Goal: Task Accomplishment & Management: Use online tool/utility

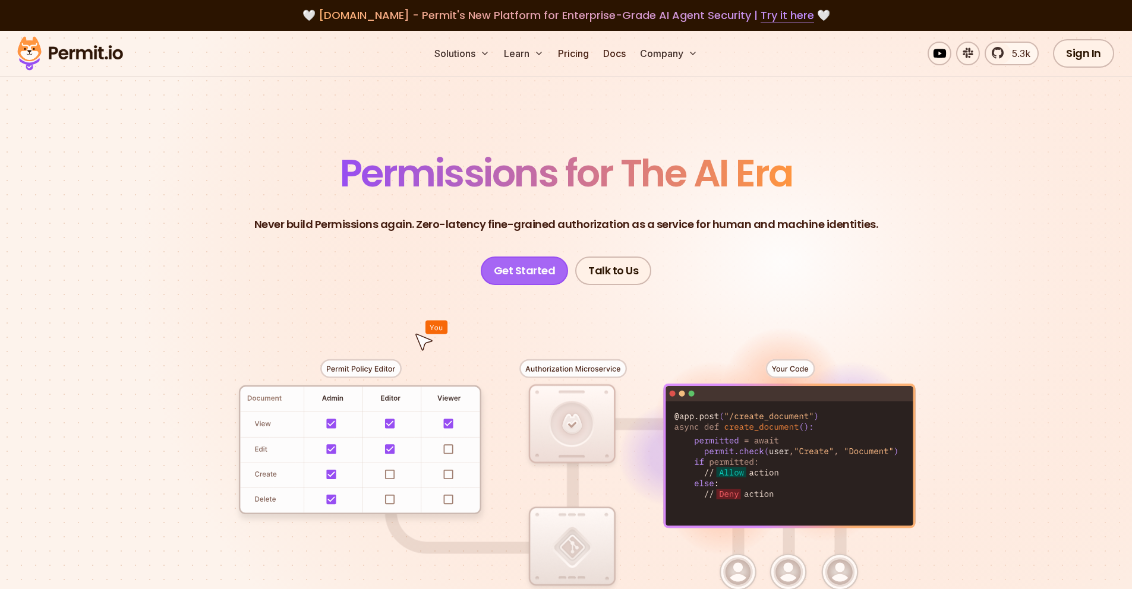
click at [528, 268] on link "Get Started" at bounding box center [525, 271] width 88 height 29
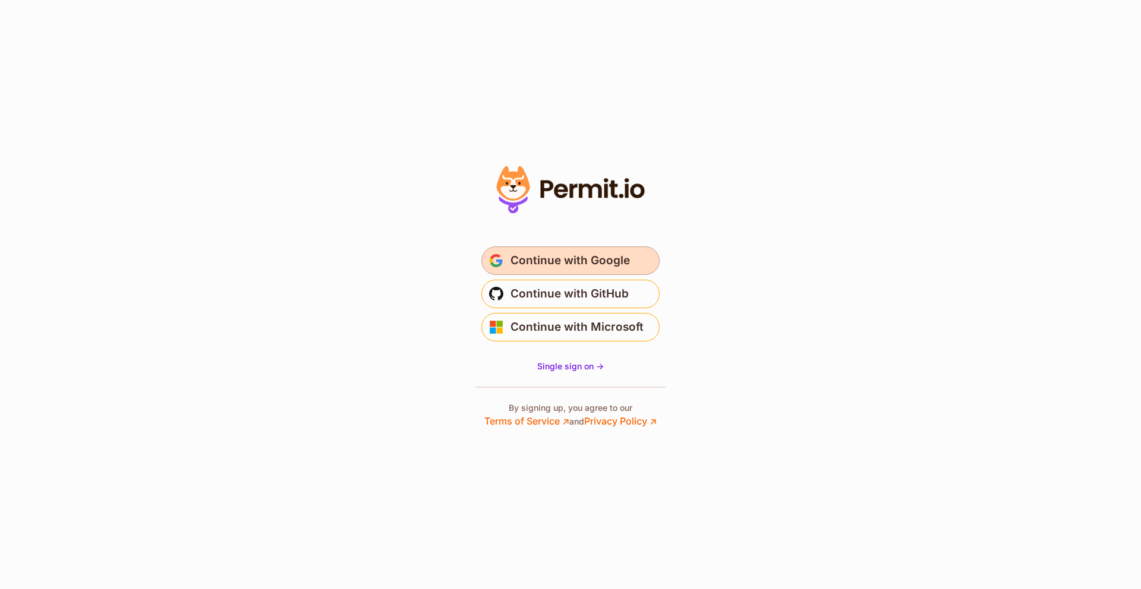
click at [564, 268] on span "Continue with Google" at bounding box center [569, 260] width 119 height 19
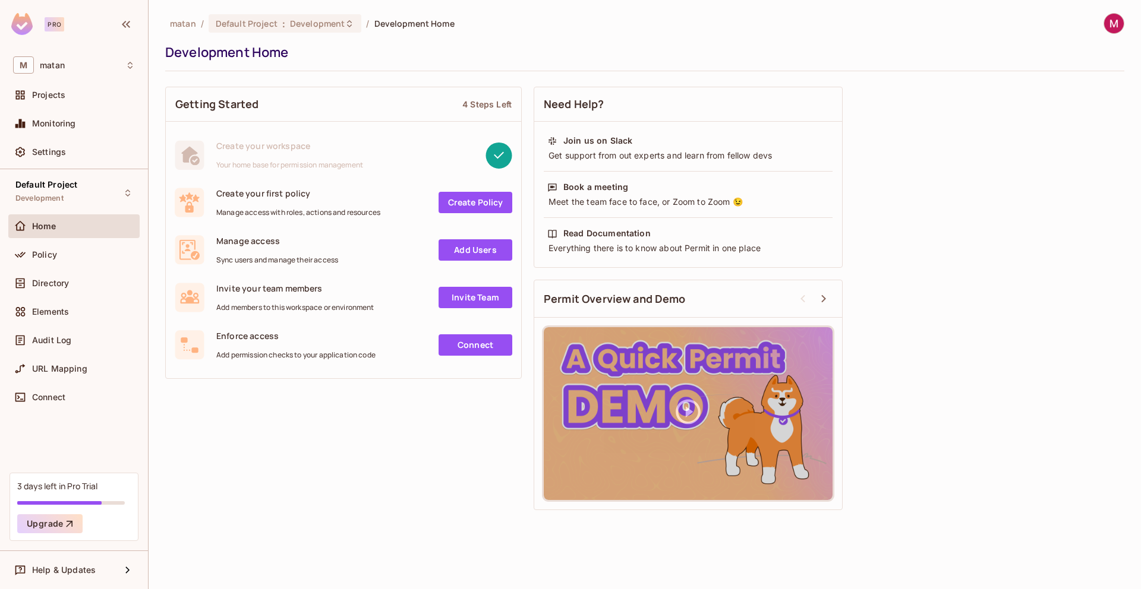
click at [68, 267] on div "Policy" at bounding box center [73, 257] width 131 height 29
click at [54, 257] on span "Policy" at bounding box center [44, 255] width 25 height 10
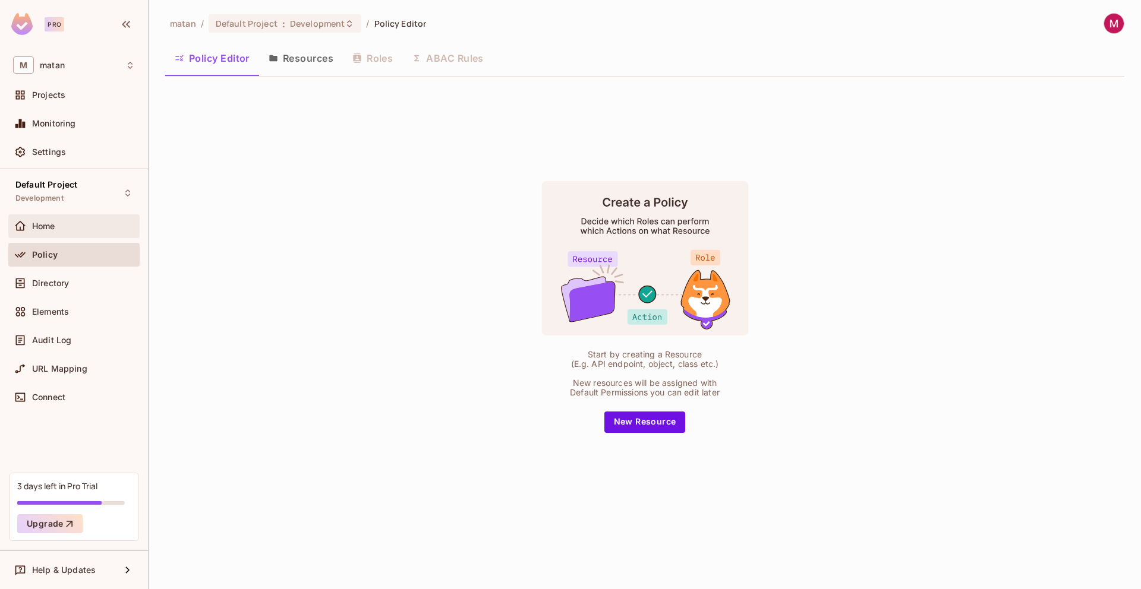
click at [60, 228] on div "Home" at bounding box center [83, 227] width 103 height 10
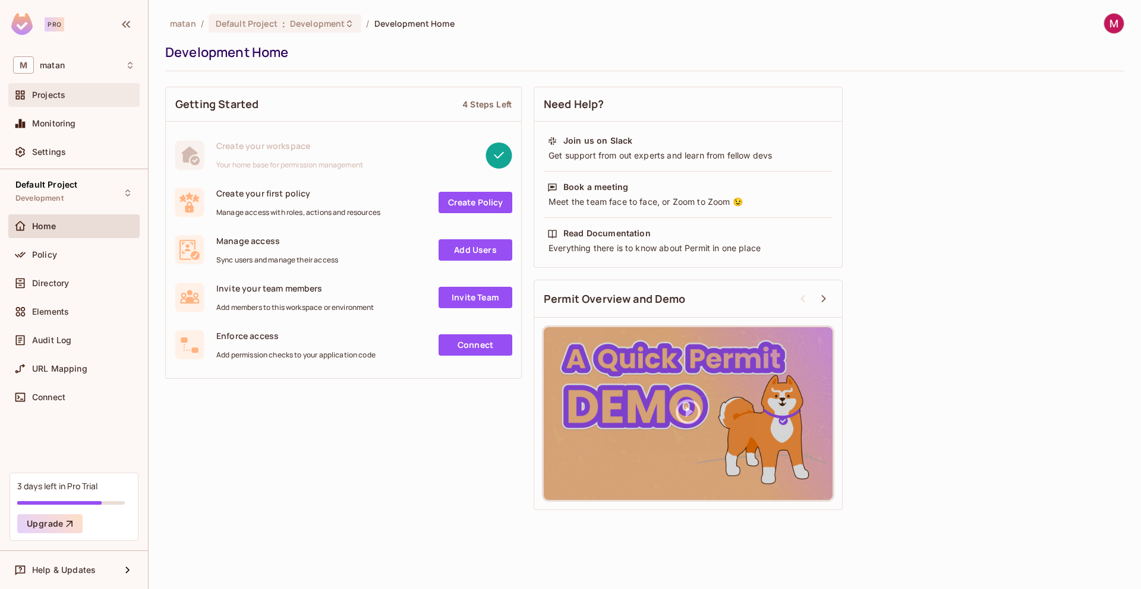
click at [65, 99] on div "Projects" at bounding box center [83, 95] width 103 height 10
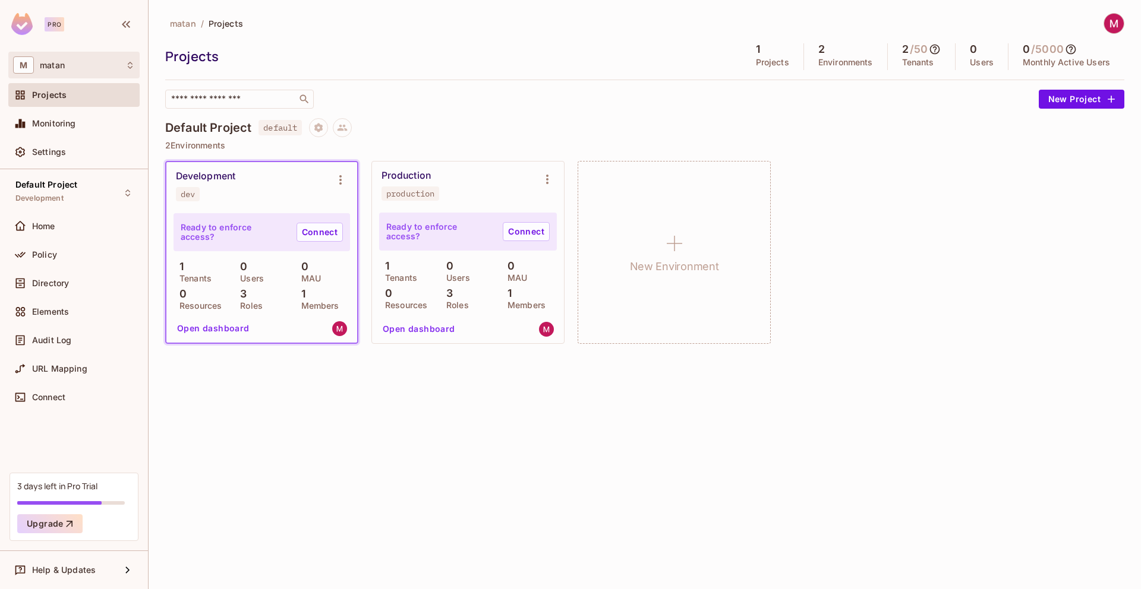
click at [58, 58] on div "M matan" at bounding box center [74, 64] width 122 height 17
click at [37, 100] on span "matan" at bounding box center [67, 99] width 83 height 11
click at [64, 397] on span "Connect" at bounding box center [48, 398] width 33 height 10
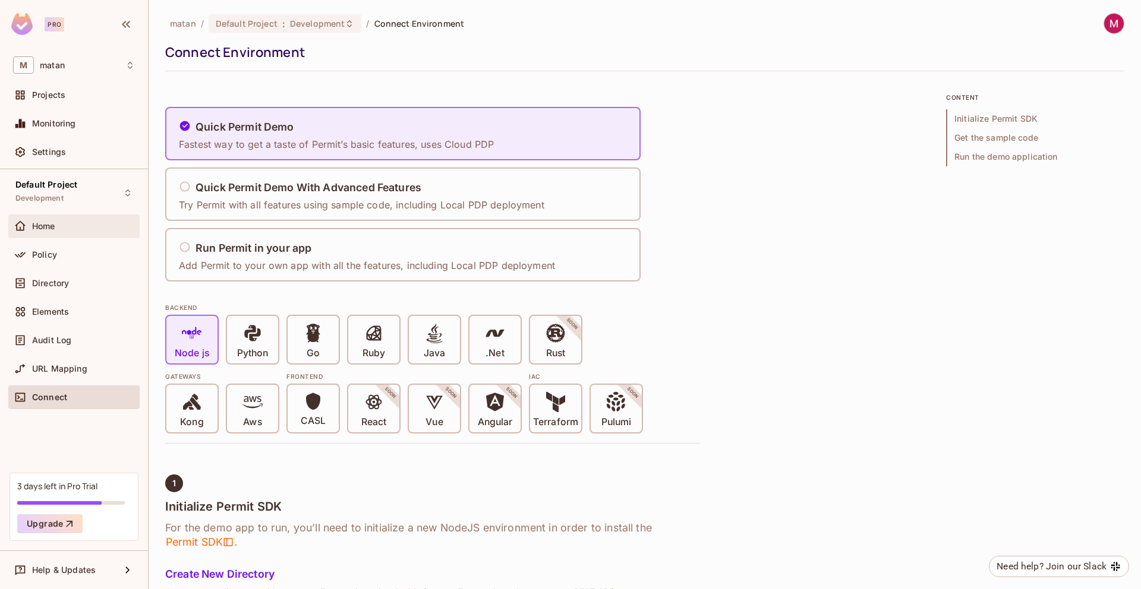
click at [58, 226] on div "Home" at bounding box center [83, 227] width 103 height 10
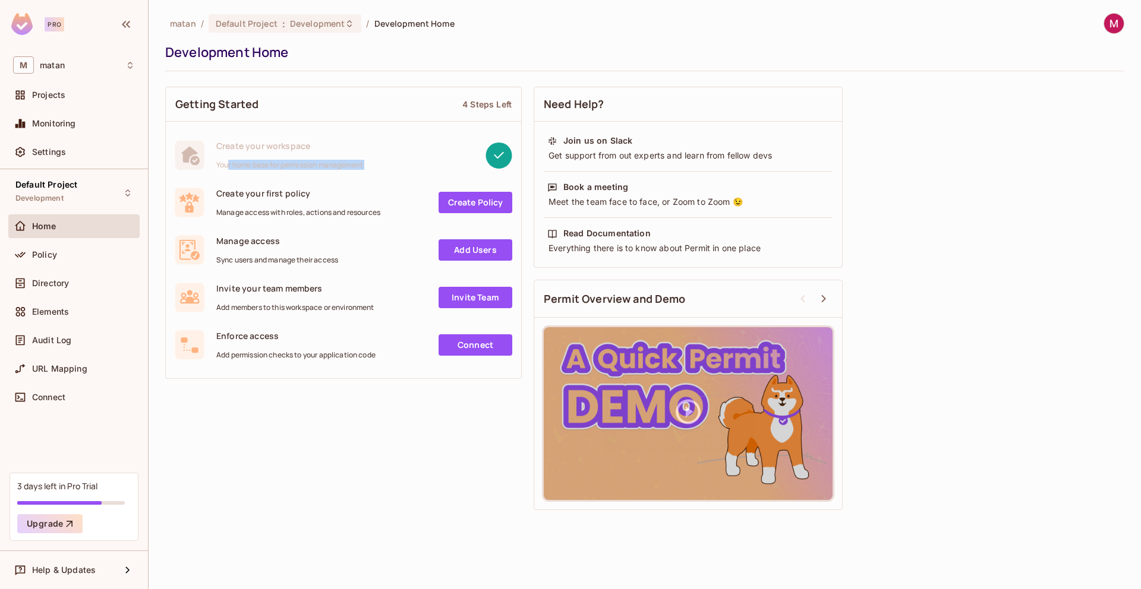
drag, startPoint x: 228, startPoint y: 165, endPoint x: 381, endPoint y: 167, distance: 153.3
click at [381, 167] on div "Create your workspace Your home base for permission management" at bounding box center [343, 155] width 337 height 30
click at [384, 167] on div at bounding box center [437, 155] width 149 height 27
click at [509, 158] on rect at bounding box center [498, 155] width 26 height 26
click at [237, 150] on span "Create your workspace" at bounding box center [289, 145] width 147 height 11
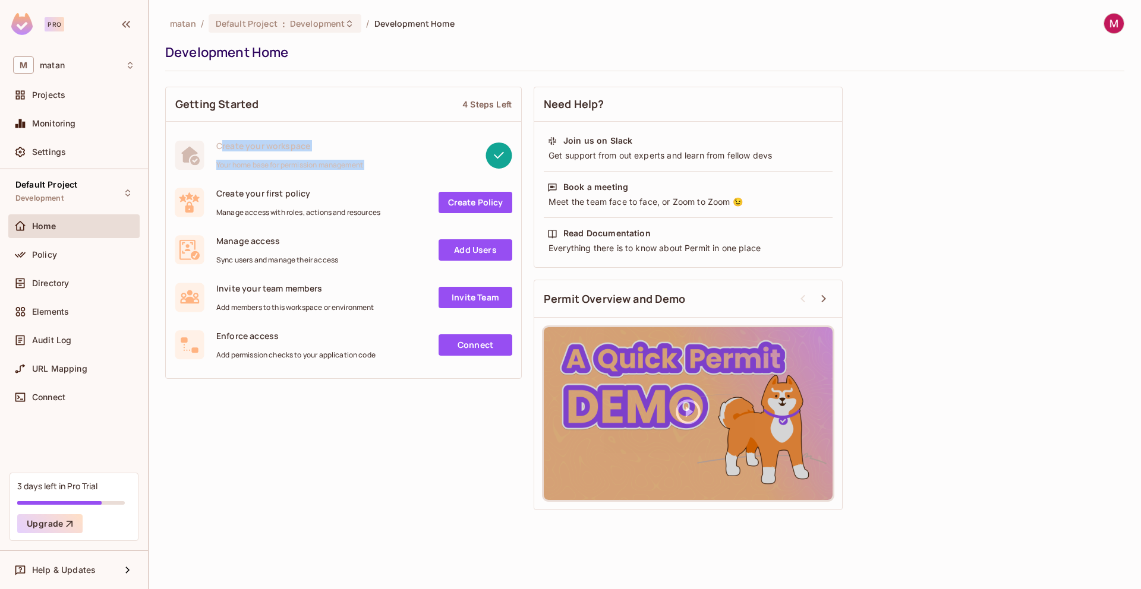
drag, startPoint x: 220, startPoint y: 151, endPoint x: 453, endPoint y: 170, distance: 233.1
click at [453, 170] on div "Create your workspace Your home base for permission management" at bounding box center [343, 155] width 355 height 48
click at [472, 168] on div at bounding box center [437, 155] width 149 height 27
click at [511, 153] on icon at bounding box center [498, 155] width 27 height 27
click at [473, 201] on link "Create Policy" at bounding box center [475, 202] width 74 height 21
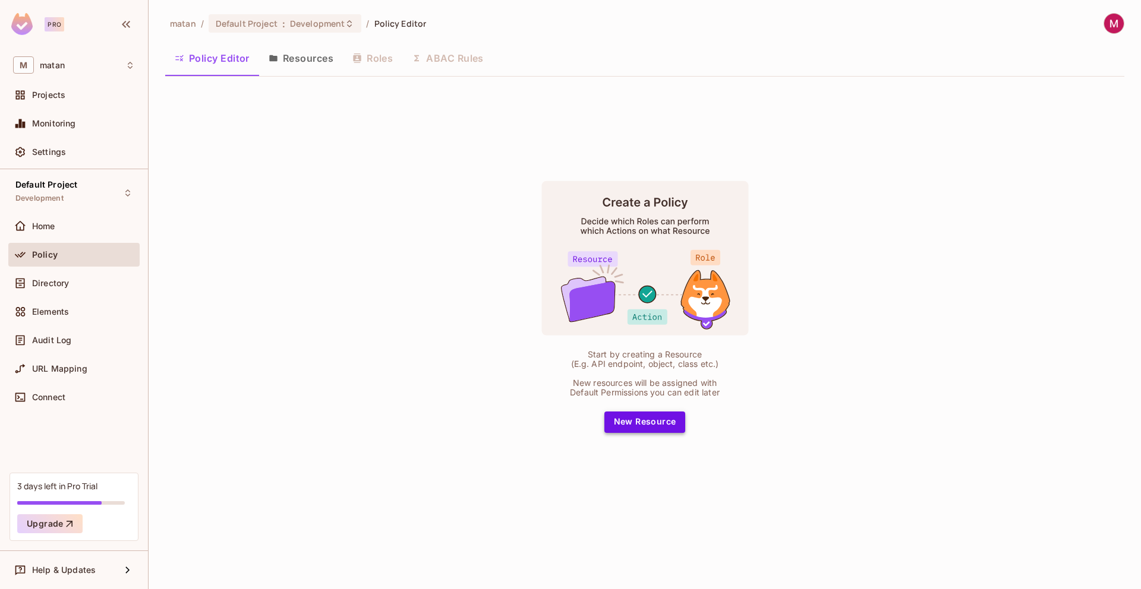
click at [654, 419] on button "New Resource" at bounding box center [644, 422] width 81 height 21
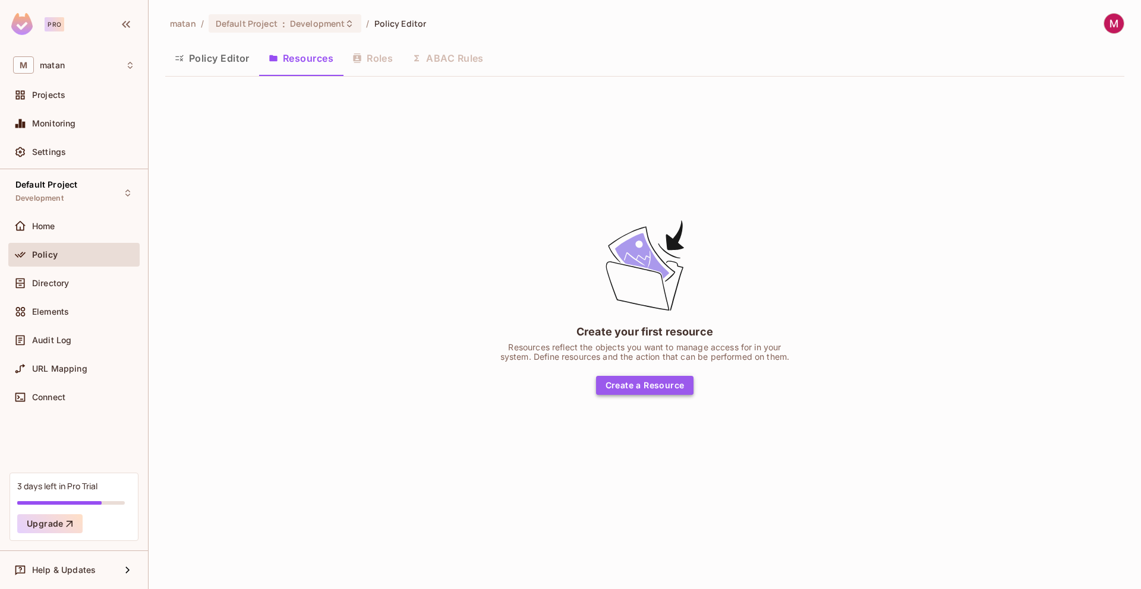
click at [674, 387] on button "Create a Resource" at bounding box center [645, 385] width 98 height 19
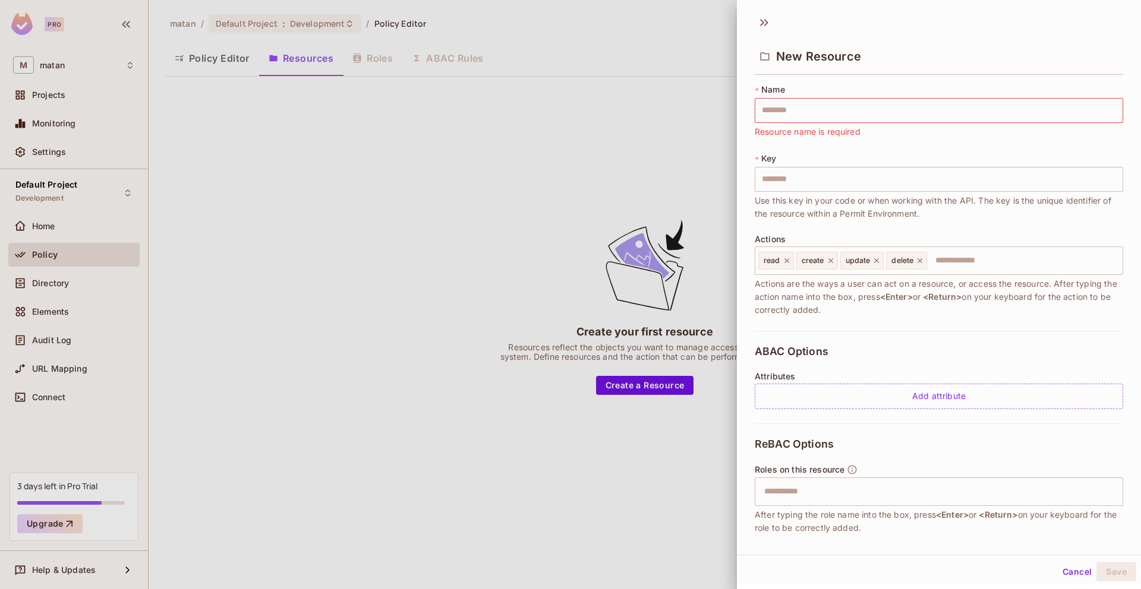
click at [198, 43] on div at bounding box center [570, 294] width 1141 height 589
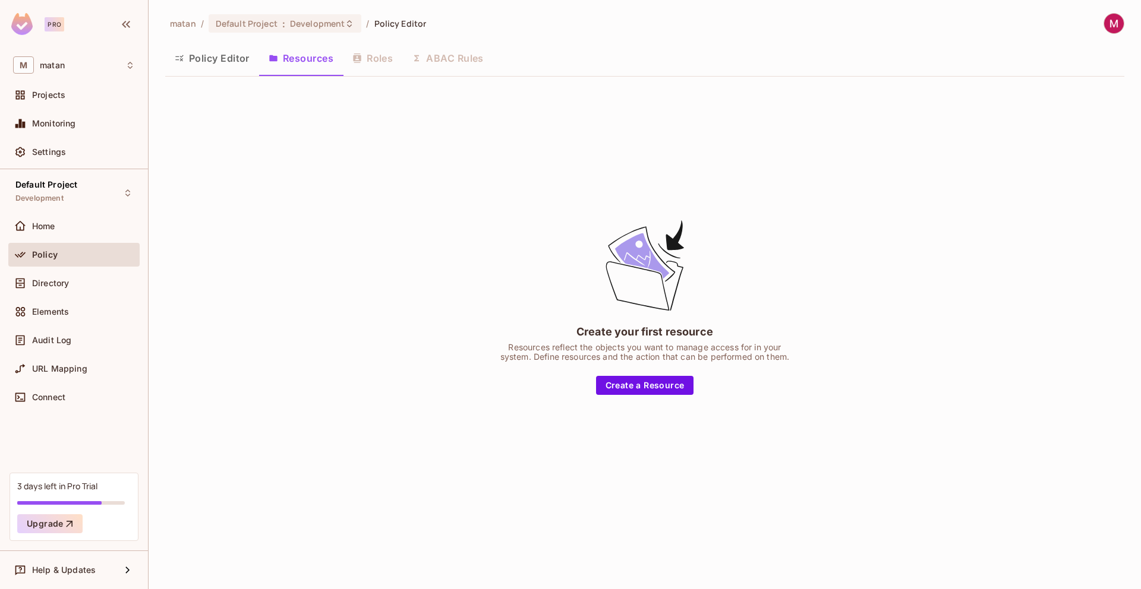
click at [185, 30] on ol "matan / Default Project : Development / Policy Editor" at bounding box center [298, 23] width 256 height 18
click at [185, 26] on span "matan" at bounding box center [183, 23] width 26 height 11
click at [211, 65] on button "Policy Editor" at bounding box center [212, 58] width 94 height 30
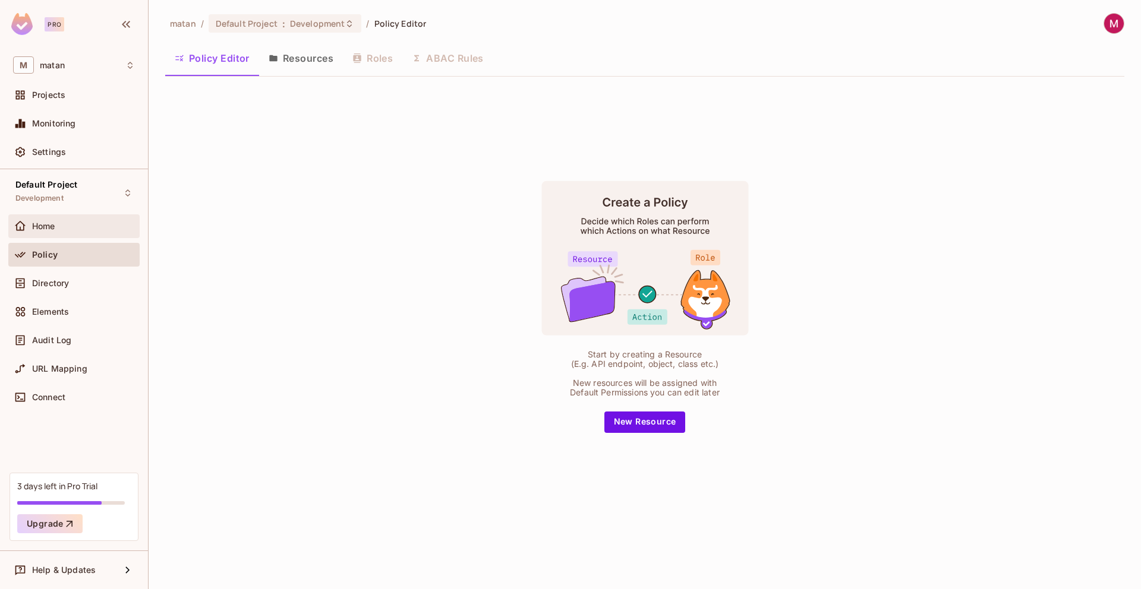
click at [46, 235] on div "Home" at bounding box center [73, 226] width 131 height 24
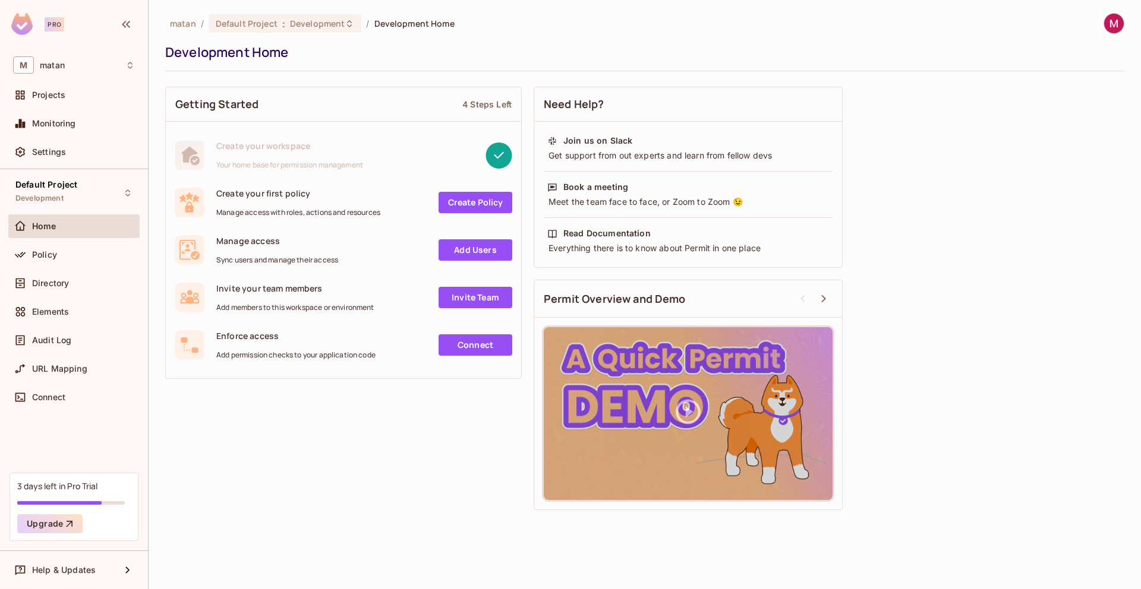
click at [457, 201] on link "Create Policy" at bounding box center [475, 202] width 74 height 21
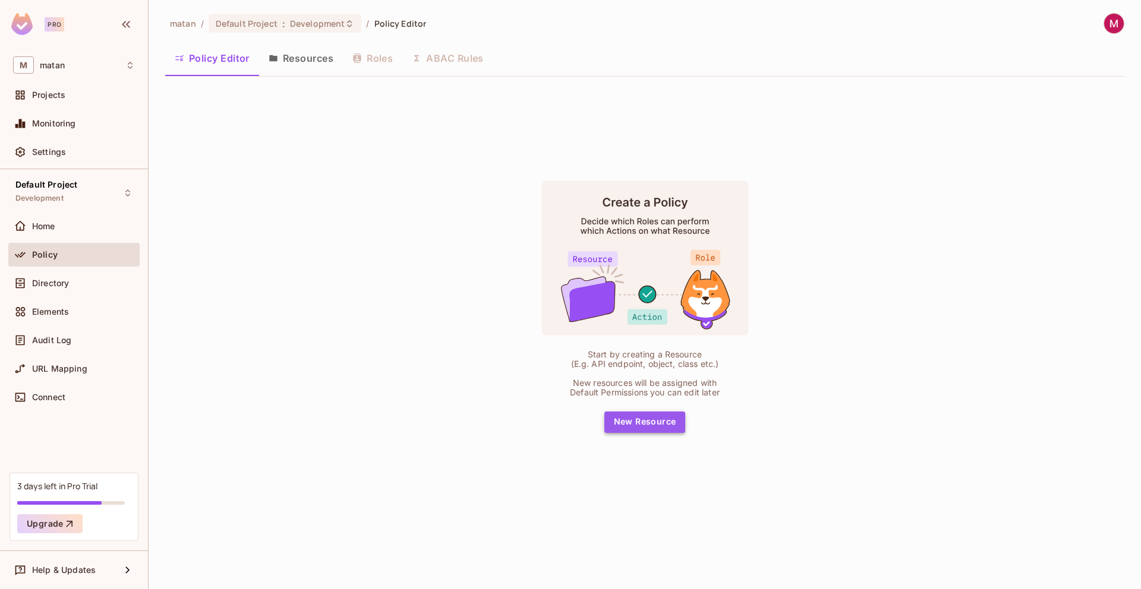
click at [644, 424] on button "New Resource" at bounding box center [644, 422] width 81 height 21
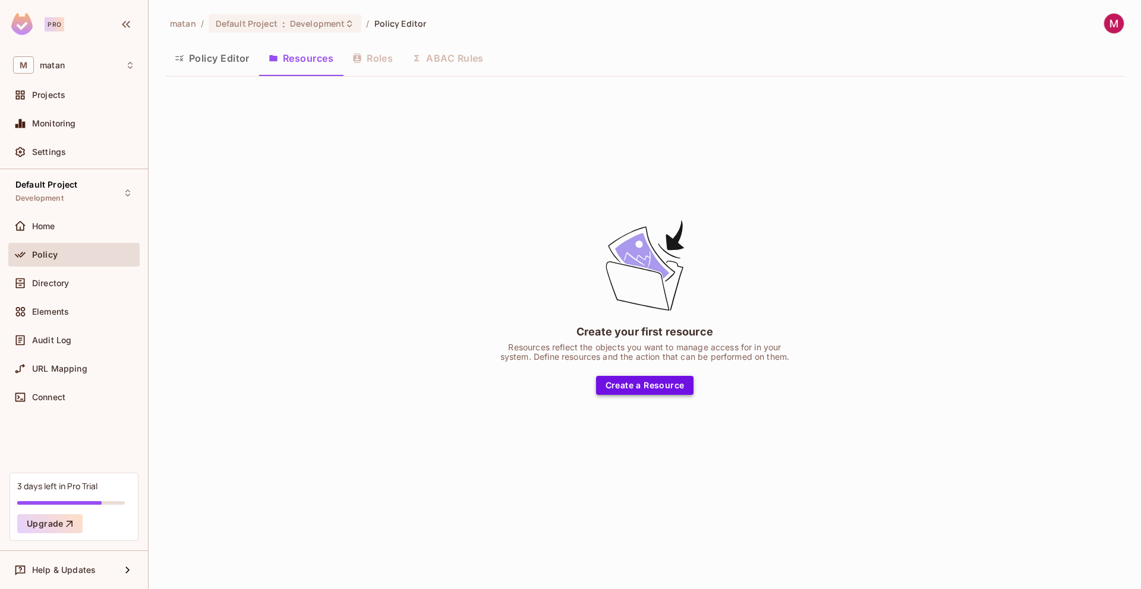
click at [652, 386] on button "Create a Resource" at bounding box center [645, 385] width 98 height 19
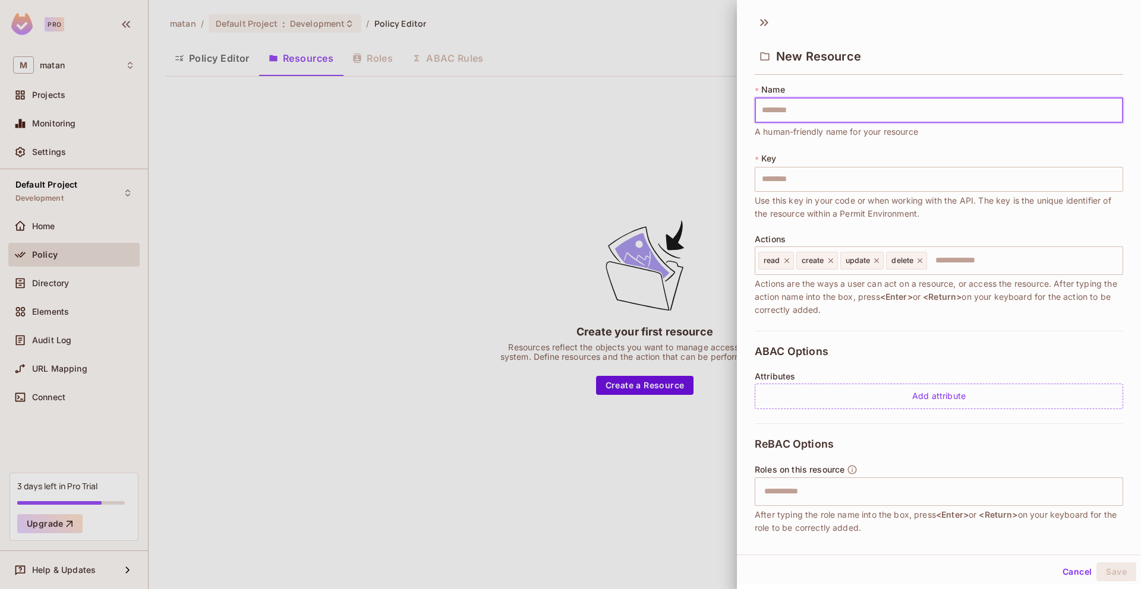
click at [794, 113] on input "text" at bounding box center [938, 110] width 368 height 25
type input "*"
type input "**"
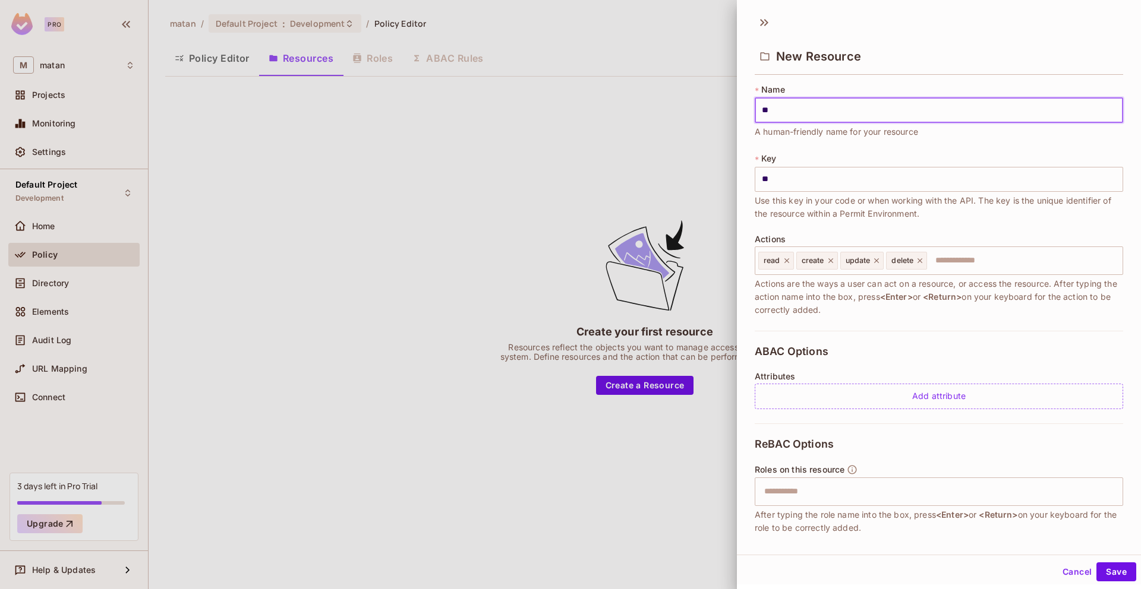
type input "***"
type input "****"
type input "*****"
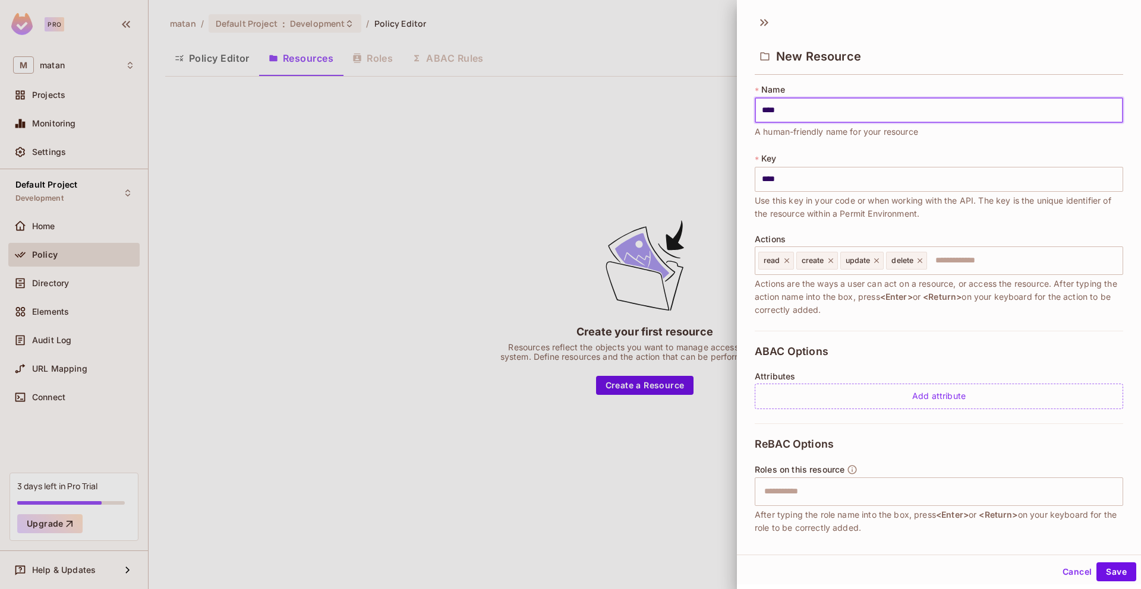
type input "*****"
type input "******"
type input "*******"
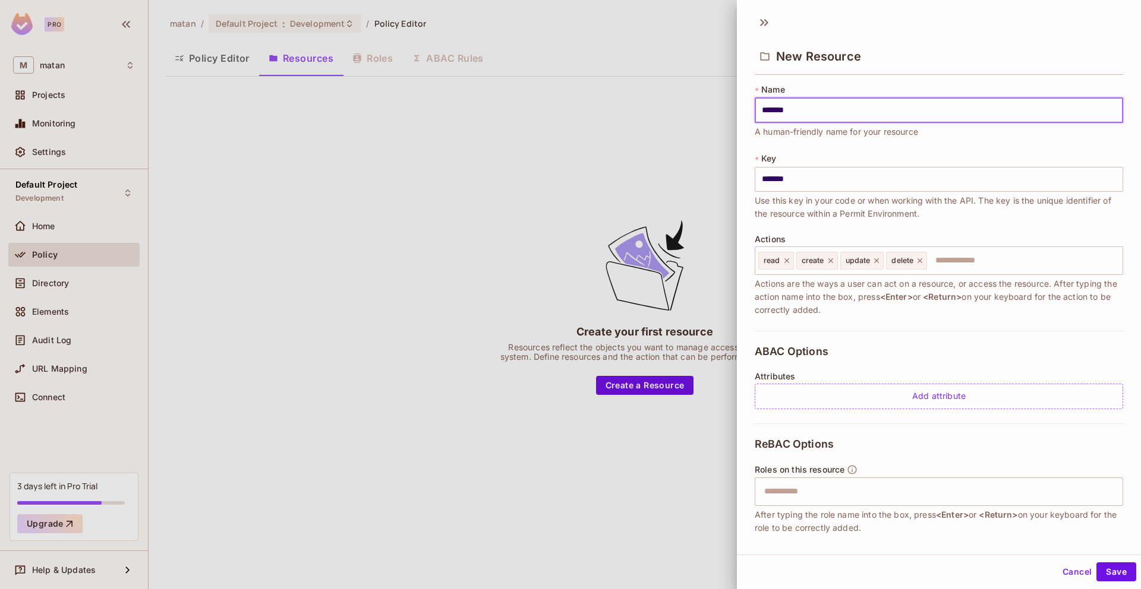
type input "********"
type input "*********"
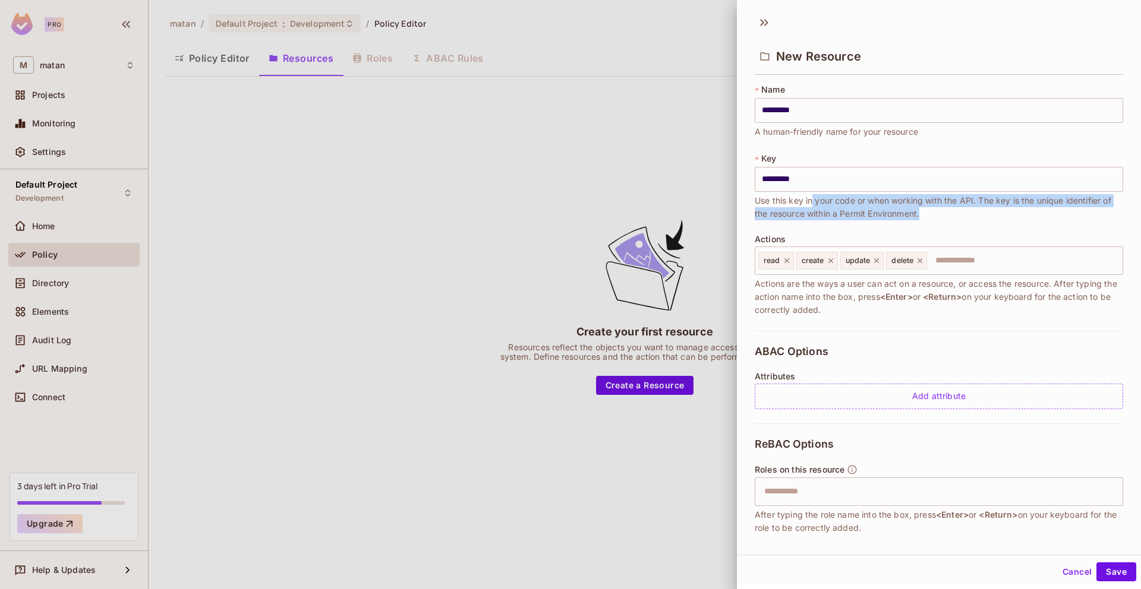
drag, startPoint x: 813, startPoint y: 200, endPoint x: 968, endPoint y: 208, distance: 154.7
click at [968, 208] on span "Use this key in your code or when working with the API. The key is the unique i…" at bounding box center [938, 207] width 368 height 26
click at [962, 214] on span "Use this key in your code or when working with the API. The key is the unique i…" at bounding box center [938, 207] width 368 height 26
drag, startPoint x: 981, startPoint y: 199, endPoint x: 1083, endPoint y: 209, distance: 102.0
click at [1083, 209] on span "Use this key in your code or when working with the API. The key is the unique i…" at bounding box center [938, 207] width 368 height 26
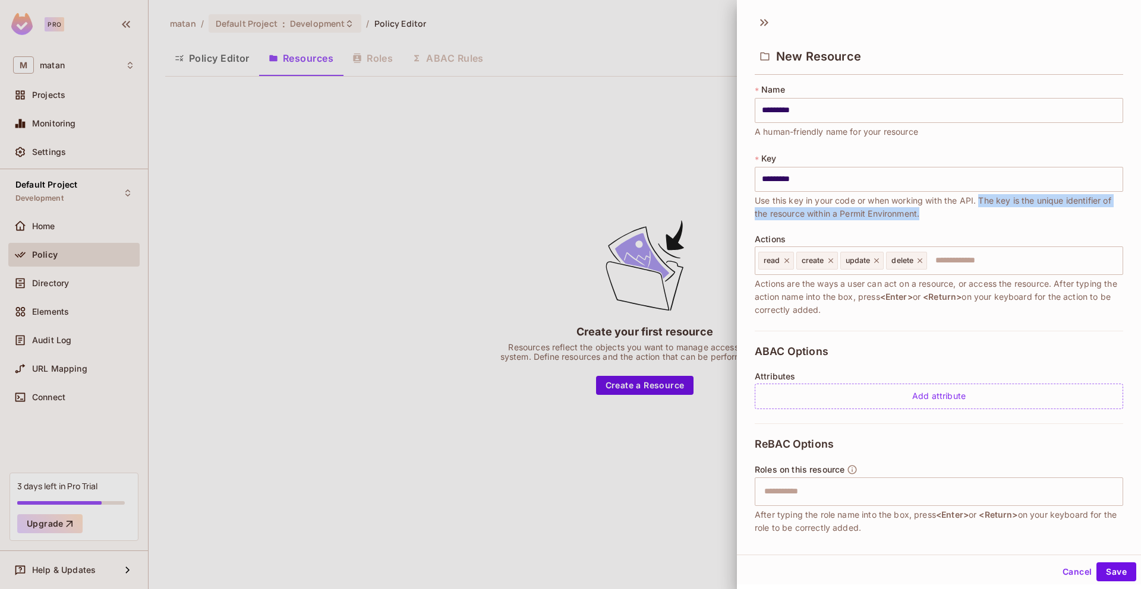
click at [759, 217] on span "Use this key in your code or when working with the API. The key is the unique i…" at bounding box center [938, 207] width 368 height 26
drag, startPoint x: 930, startPoint y: 213, endPoint x: 851, endPoint y: 216, distance: 79.7
click at [851, 216] on span "Use this key in your code or when working with the API. The key is the unique i…" at bounding box center [938, 207] width 368 height 26
drag, startPoint x: 961, startPoint y: 285, endPoint x: 1050, endPoint y: 283, distance: 89.1
click at [1049, 282] on span "Actions are the ways a user can act on a resource, or access the resource. Afte…" at bounding box center [938, 296] width 368 height 39
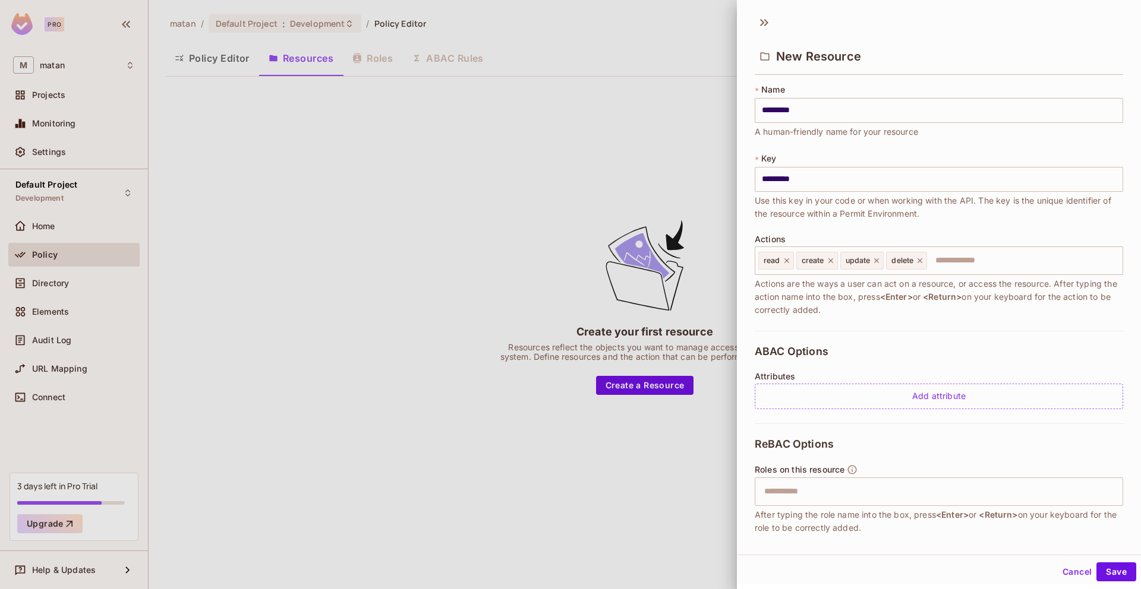
click at [1069, 285] on span "Actions are the ways a user can act on a resource, or access the resource. Afte…" at bounding box center [938, 296] width 368 height 39
drag, startPoint x: 757, startPoint y: 298, endPoint x: 898, endPoint y: 295, distance: 140.8
click at [898, 295] on span "Actions are the ways a user can act on a resource, or access the resource. Afte…" at bounding box center [938, 296] width 368 height 39
click at [910, 295] on span "<Enter>" at bounding box center [896, 297] width 33 height 10
click at [959, 260] on input "text" at bounding box center [1023, 261] width 190 height 24
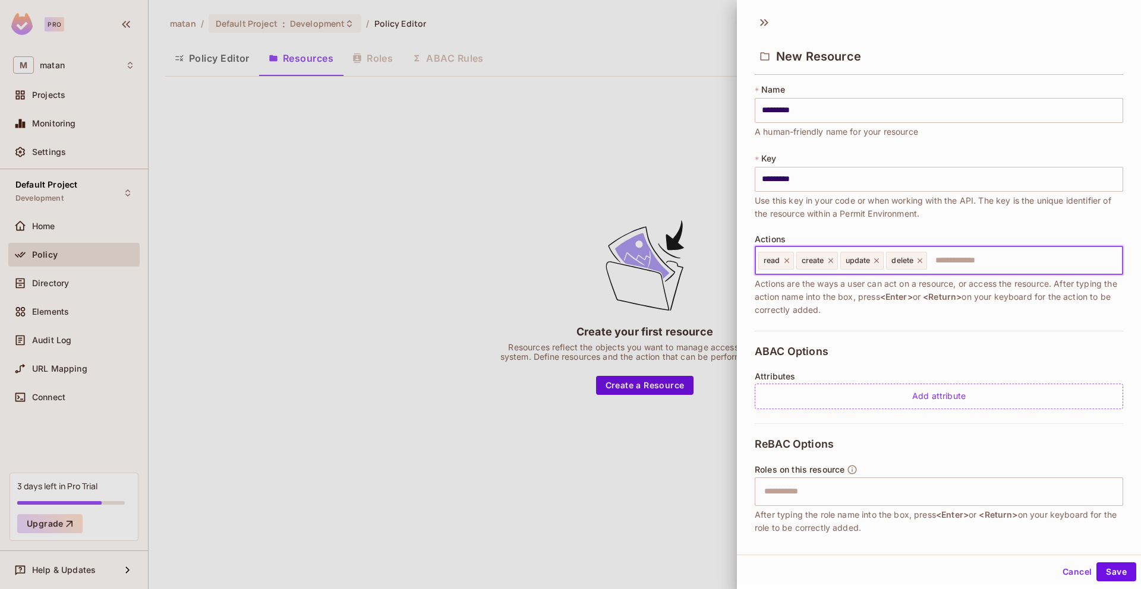
click at [921, 261] on icon at bounding box center [919, 260] width 5 height 5
click at [876, 260] on icon at bounding box center [876, 260] width 5 height 5
click at [833, 261] on icon at bounding box center [830, 261] width 8 height 8
type input "****"
type input "*****"
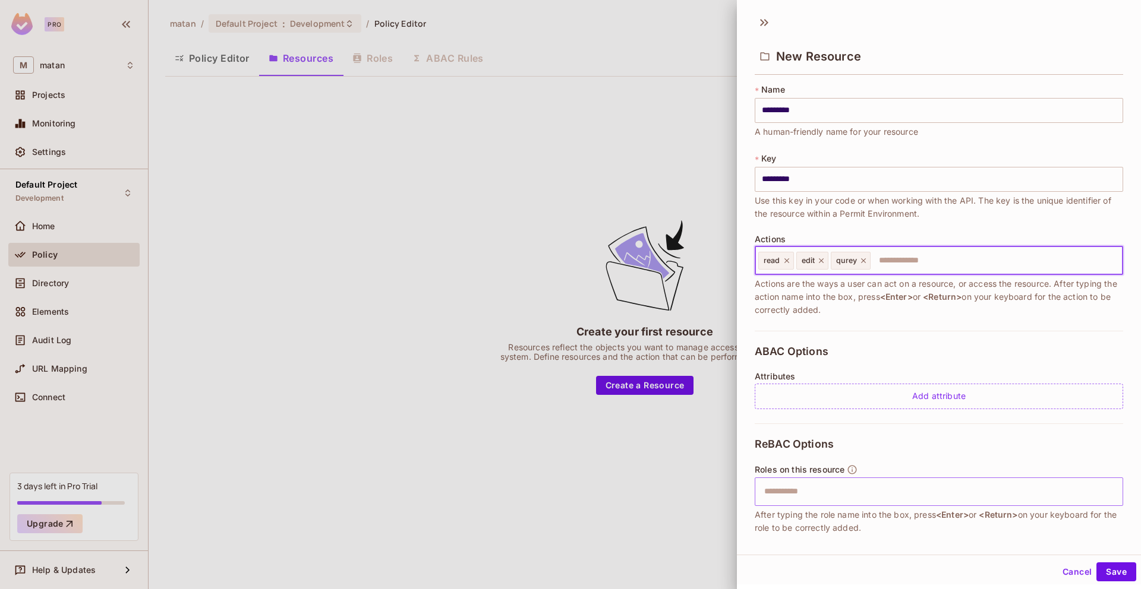
click at [786, 492] on input "text" at bounding box center [937, 492] width 361 height 24
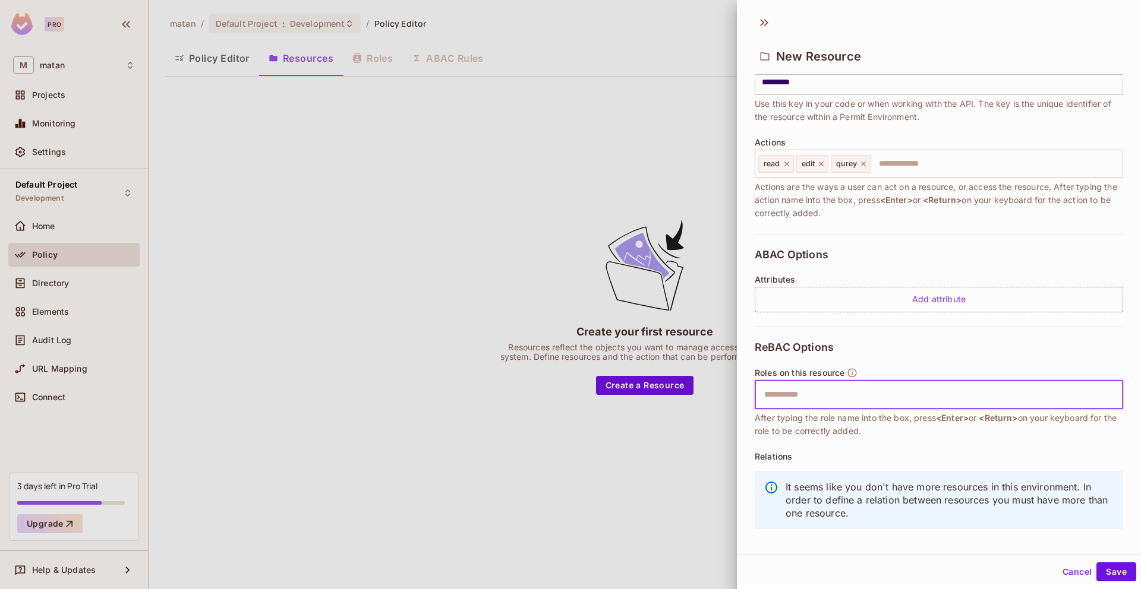
scroll to position [110, 0]
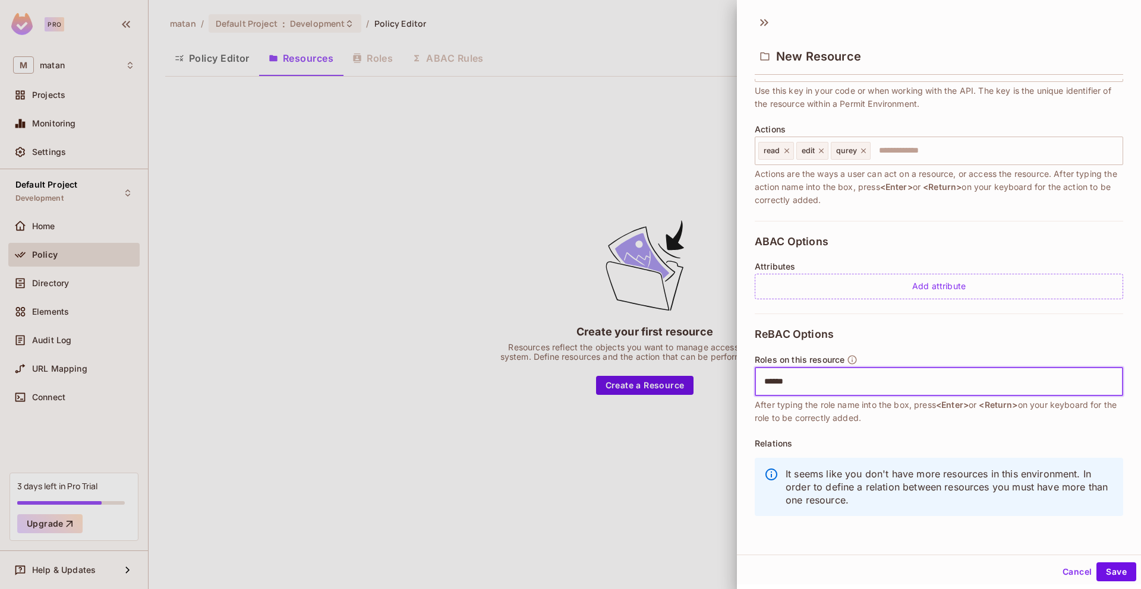
type input "*****"
type input "******"
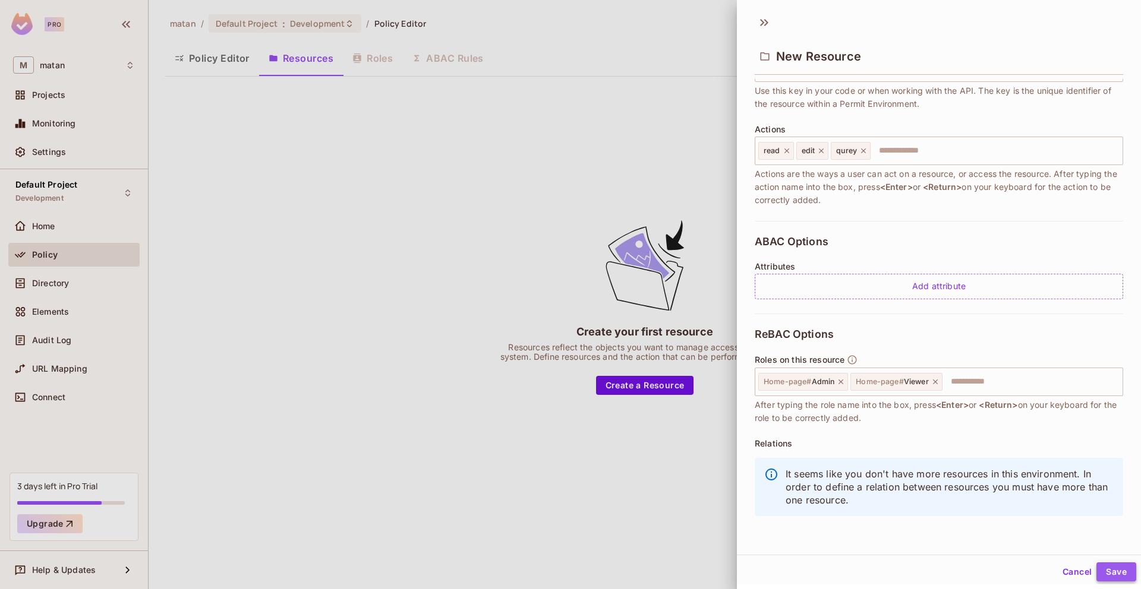
click at [1104, 571] on button "Save" at bounding box center [1116, 572] width 40 height 19
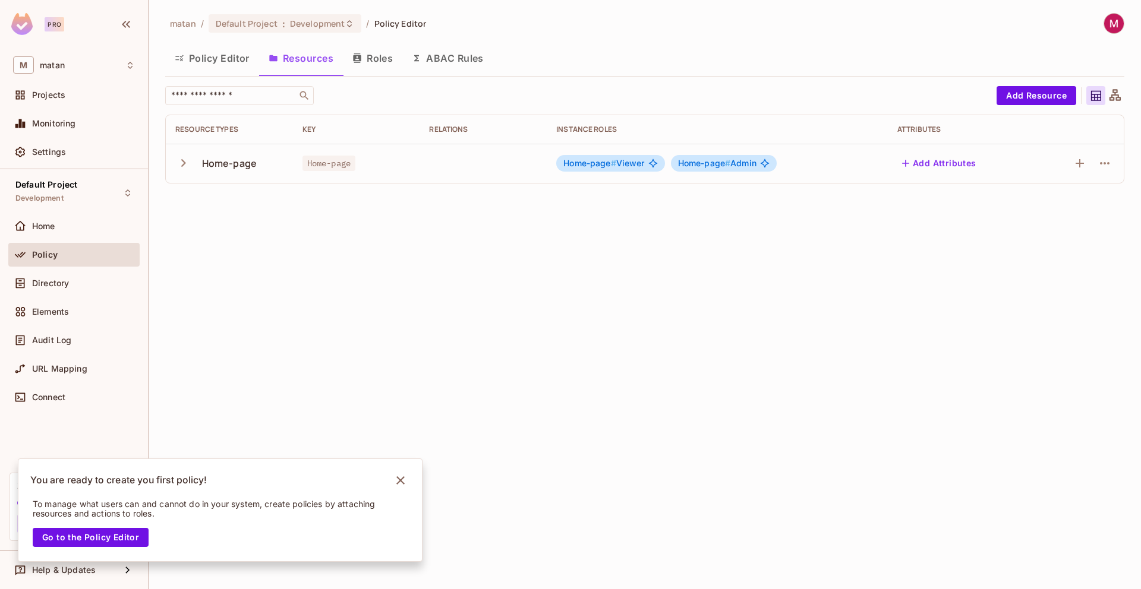
click at [370, 57] on button "Roles" at bounding box center [372, 58] width 59 height 30
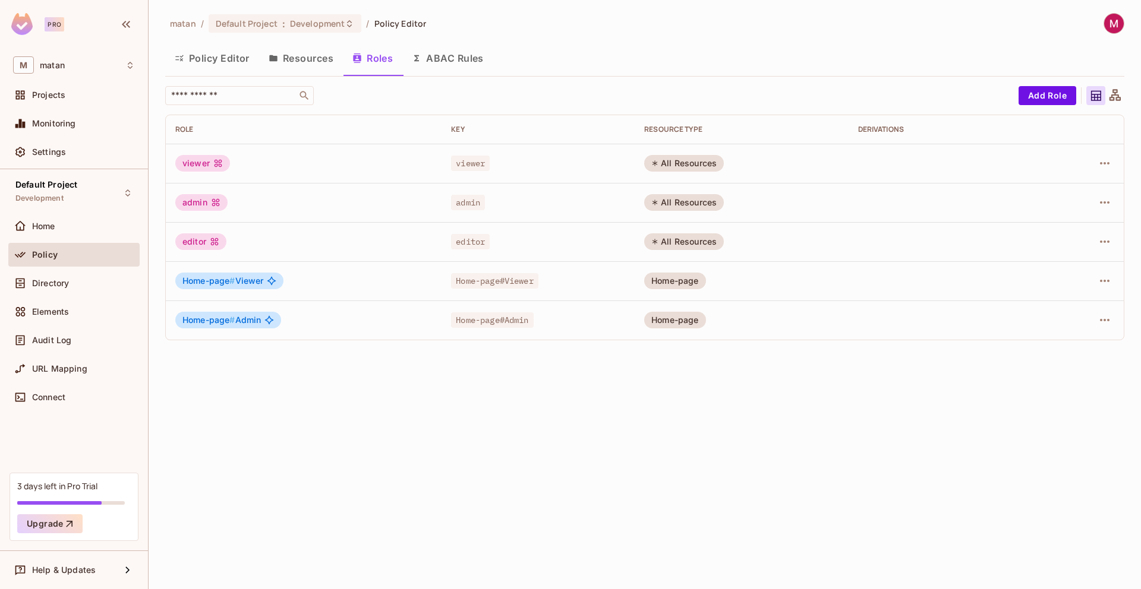
click at [234, 321] on span "#" at bounding box center [231, 320] width 5 height 10
click at [233, 276] on span "#" at bounding box center [231, 281] width 5 height 10
click at [196, 158] on div "viewer" at bounding box center [202, 163] width 55 height 17
click at [208, 213] on td "admin" at bounding box center [304, 202] width 276 height 39
click at [293, 54] on button "Resources" at bounding box center [301, 58] width 84 height 30
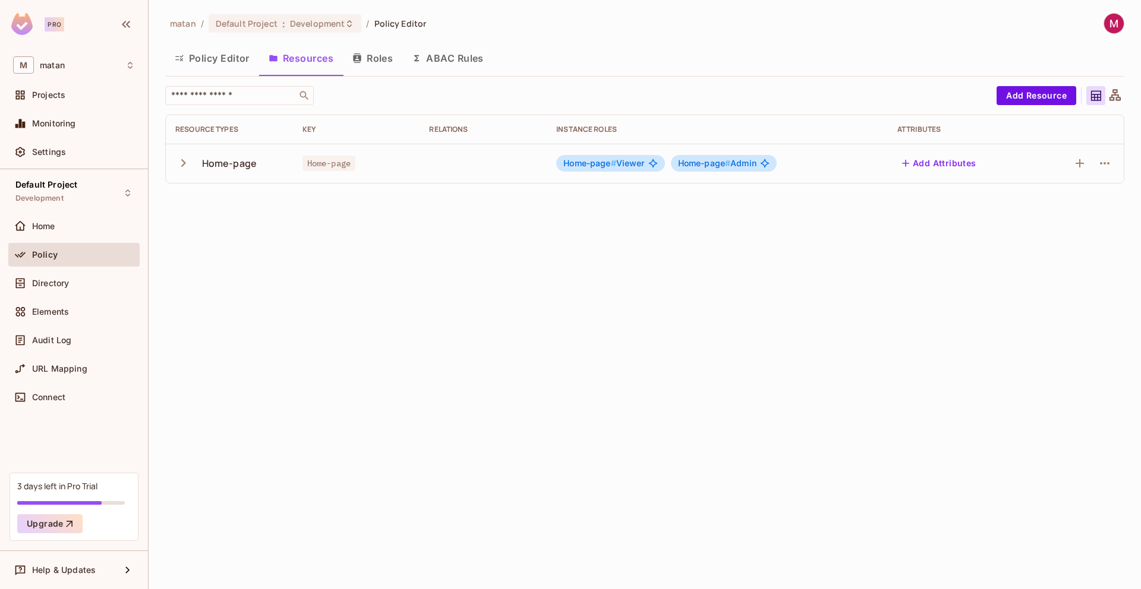
click at [233, 56] on button "Policy Editor" at bounding box center [212, 58] width 94 height 30
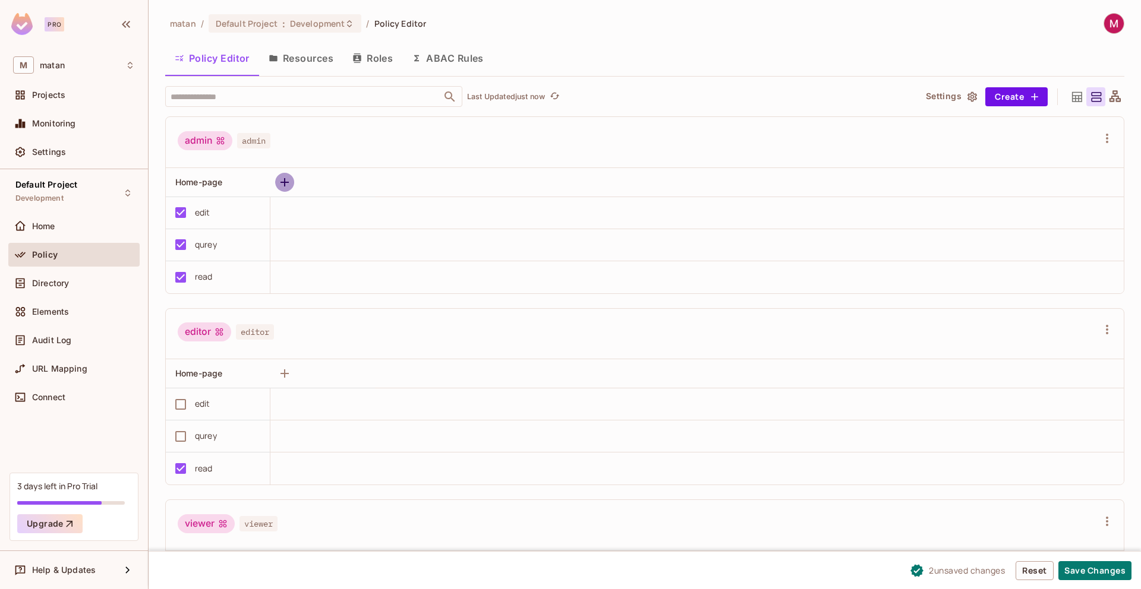
click at [286, 179] on icon "button" at bounding box center [284, 182] width 14 height 14
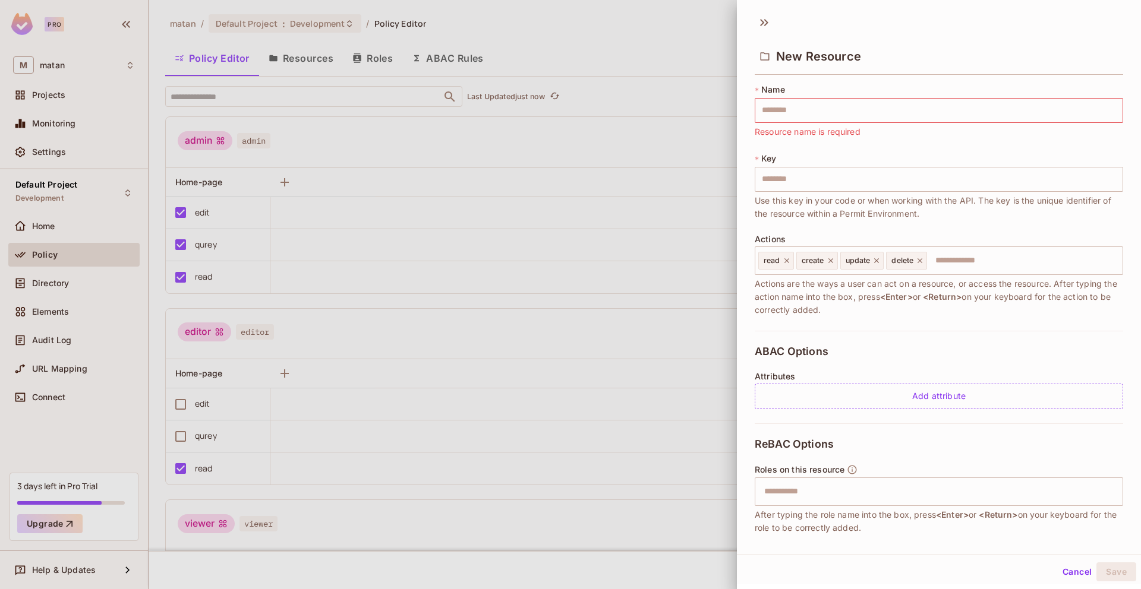
click at [707, 58] on div at bounding box center [570, 294] width 1141 height 589
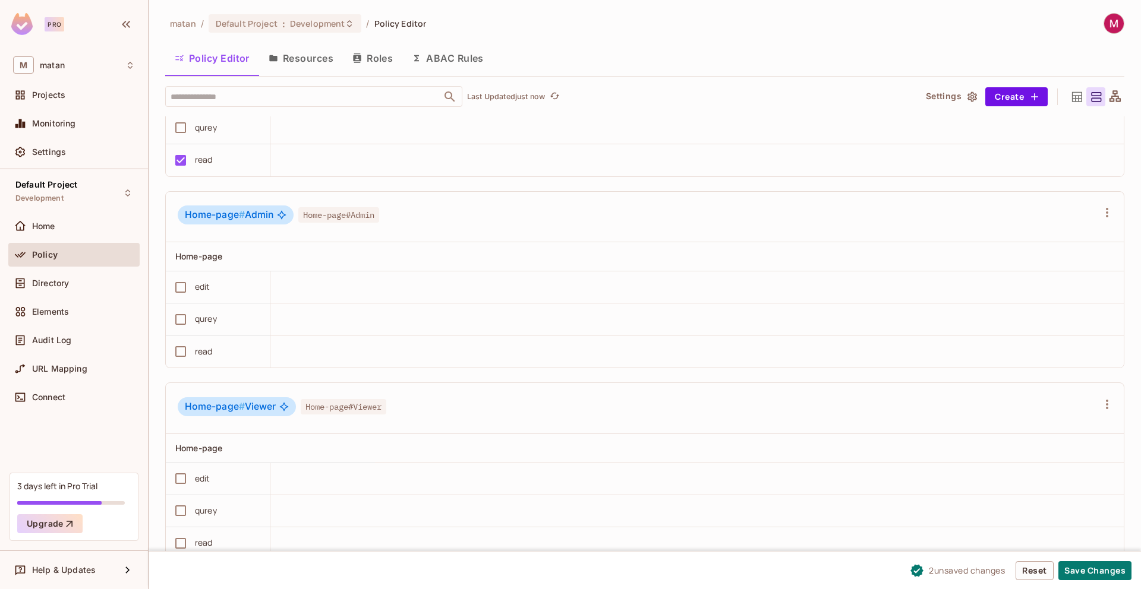
scroll to position [1, 0]
click at [1100, 211] on icon "button" at bounding box center [1107, 212] width 14 height 14
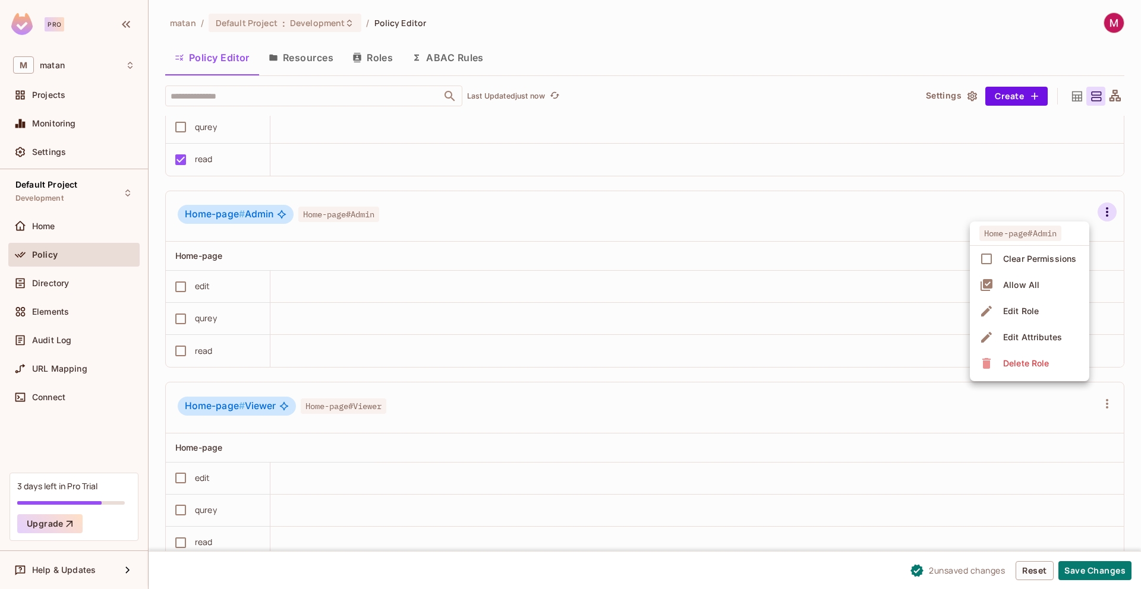
click at [1010, 363] on div "Delete Role" at bounding box center [1026, 364] width 46 height 12
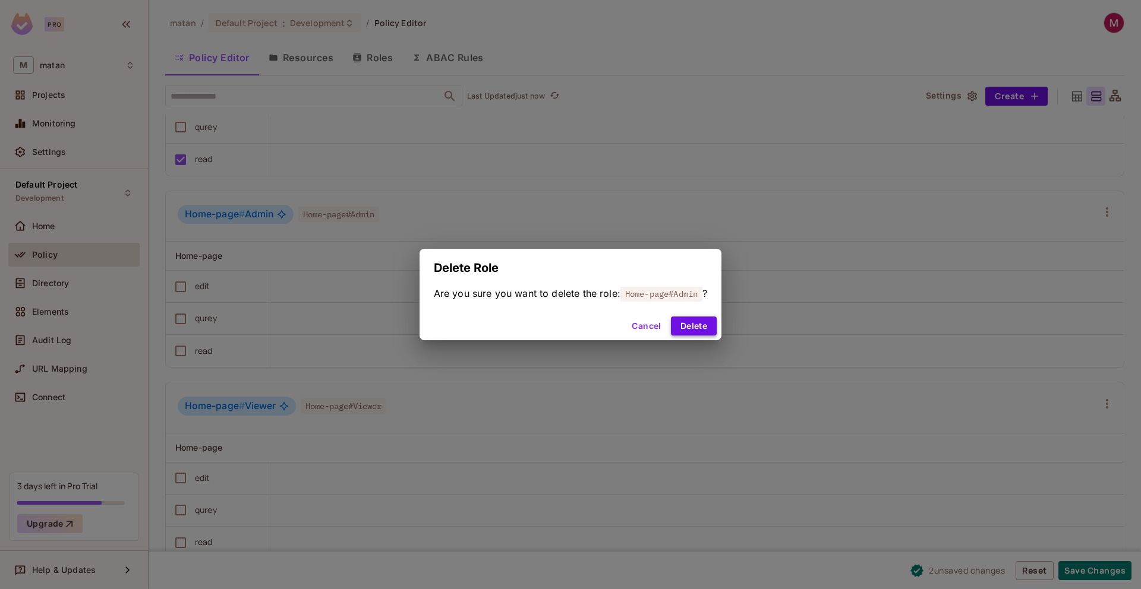
click at [706, 324] on button "Delete" at bounding box center [694, 326] width 46 height 19
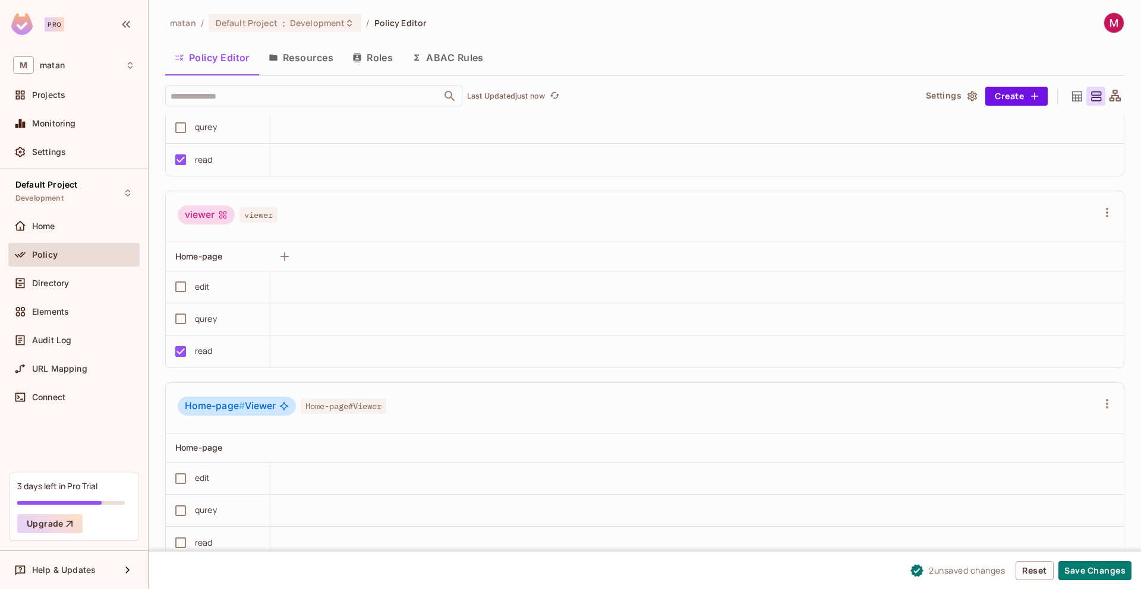
scroll to position [308, 0]
click at [1100, 406] on icon "button" at bounding box center [1107, 404] width 14 height 14
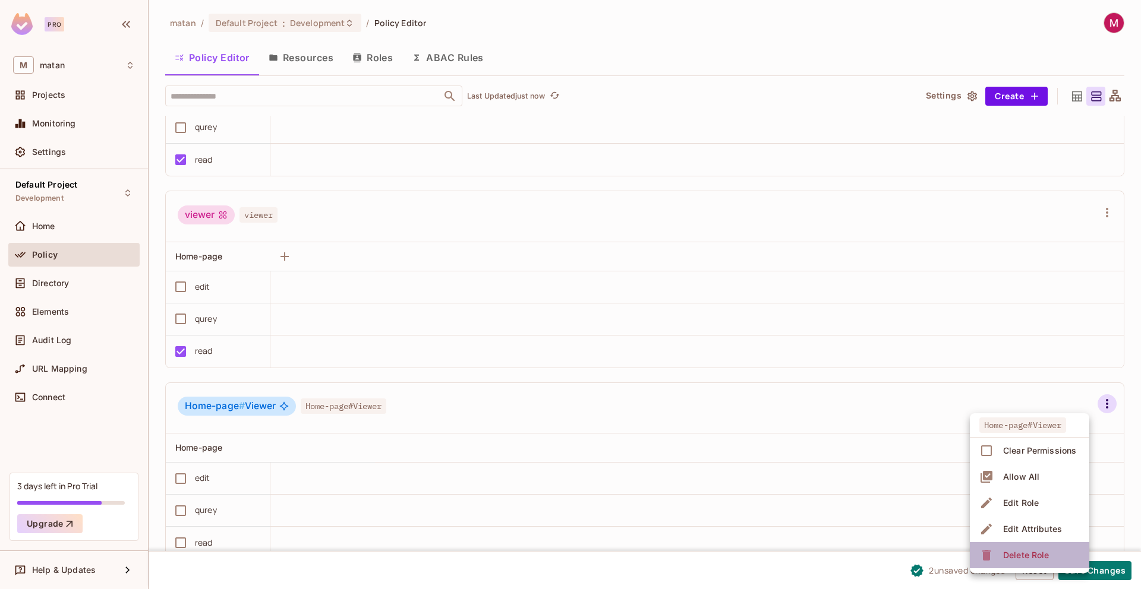
click at [1028, 563] on span "Delete Role" at bounding box center [1025, 555] width 53 height 19
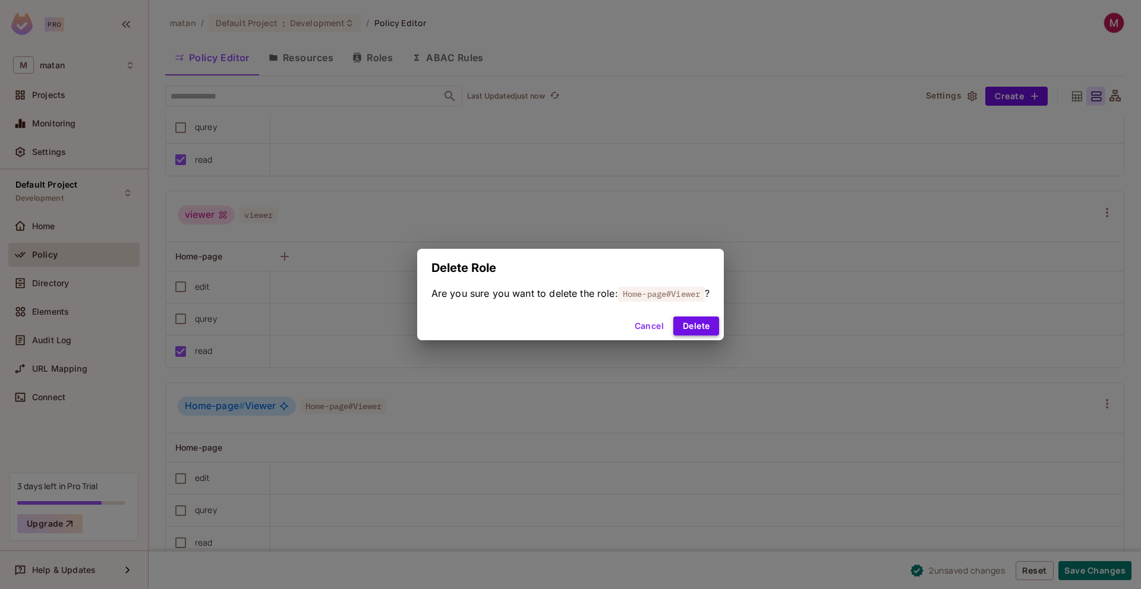
click at [684, 325] on button "Delete" at bounding box center [696, 326] width 46 height 19
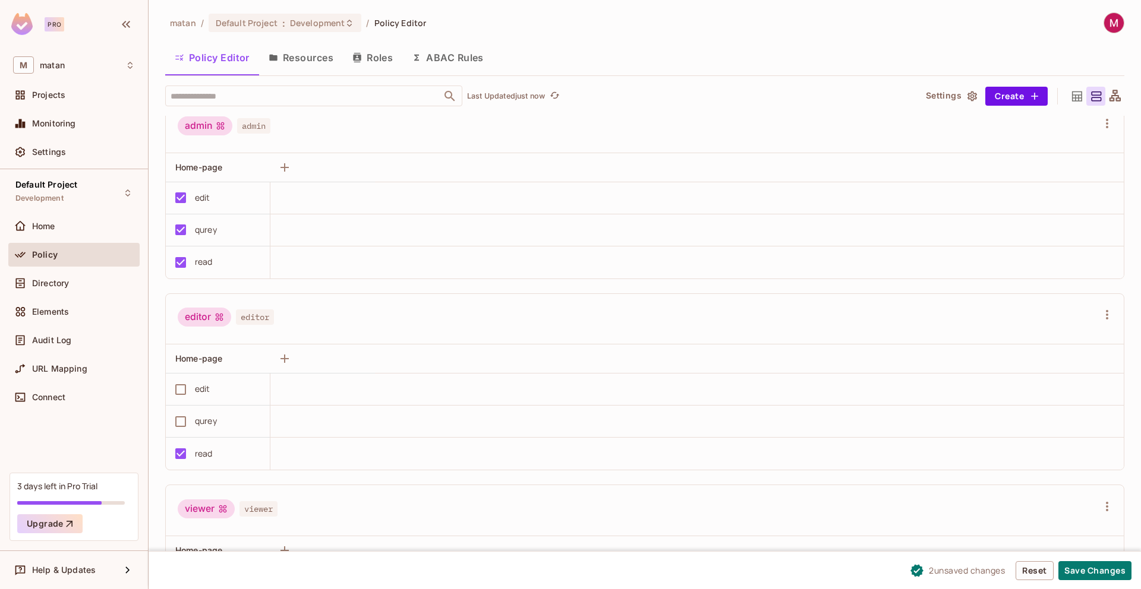
scroll to position [0, 0]
